Goal: Task Accomplishment & Management: Manage account settings

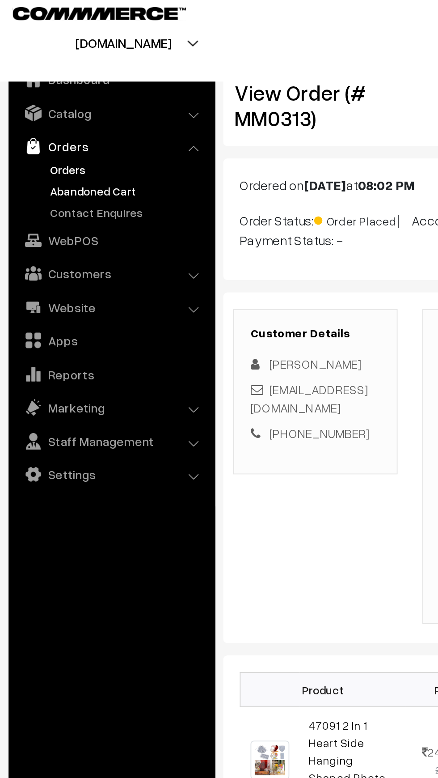
click at [65, 114] on link "Abandoned Cart" at bounding box center [73, 110] width 89 height 9
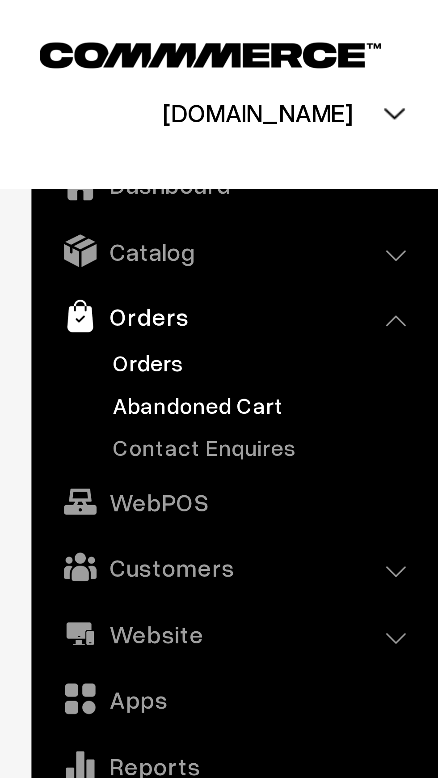
click at [49, 101] on link "Orders" at bounding box center [73, 99] width 89 height 9
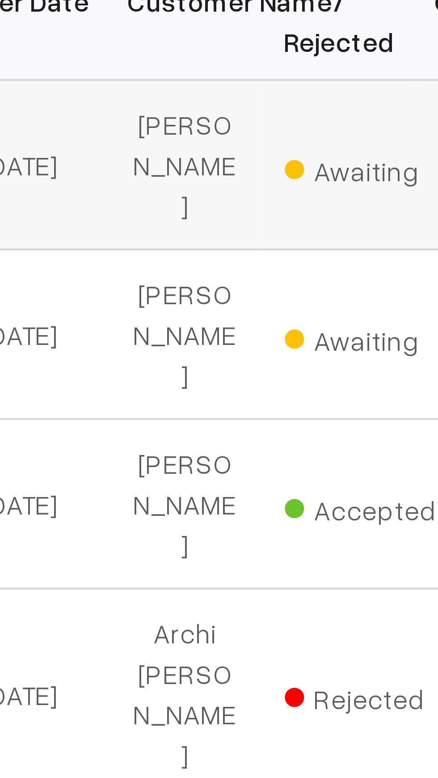
click at [256, 241] on span "Awaiting" at bounding box center [269, 243] width 45 height 12
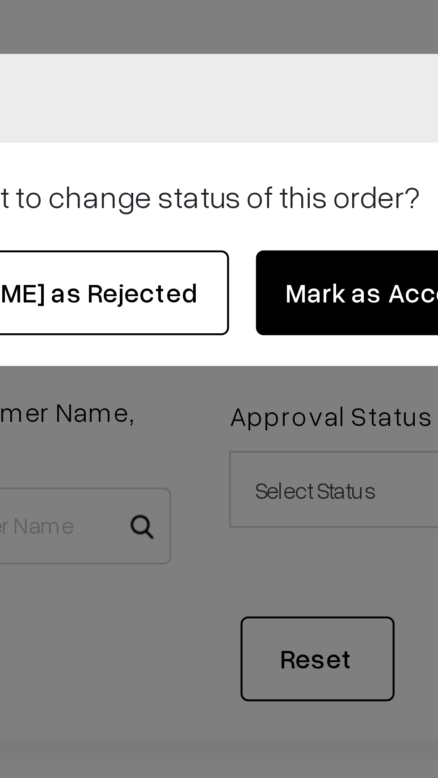
click at [271, 64] on button "Mark as Accepted" at bounding box center [273, 68] width 66 height 20
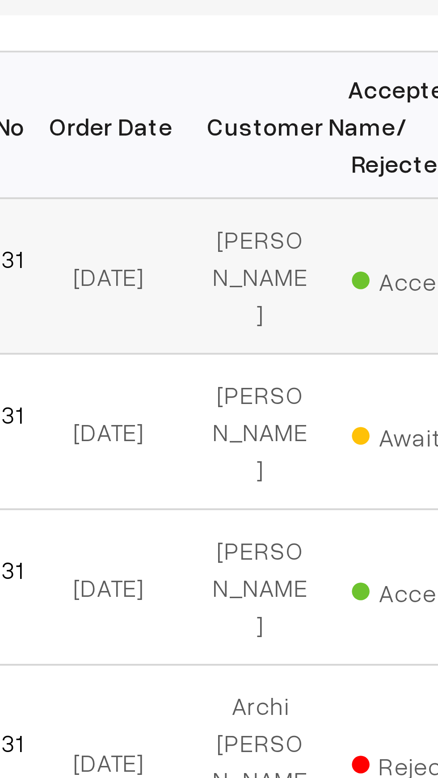
click at [221, 240] on td "Sneha Chavan" at bounding box center [224, 242] width 36 height 39
click at [221, 233] on td "Sneha Chavan" at bounding box center [224, 242] width 36 height 39
